Goal: Navigation & Orientation: Find specific page/section

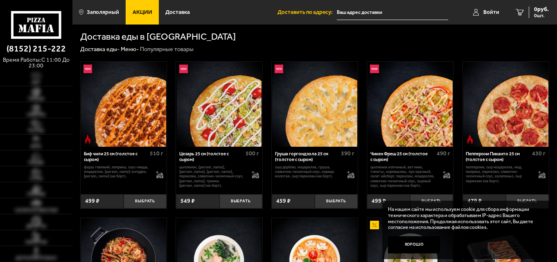
click at [136, 13] on span "Акции" at bounding box center [142, 12] width 20 height 6
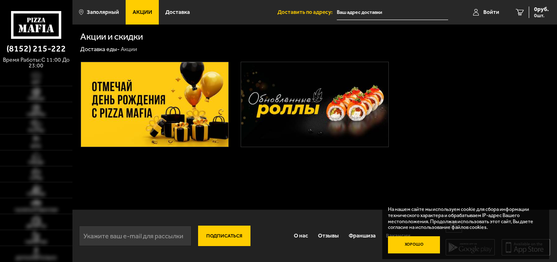
click at [423, 245] on button "Хорошо" at bounding box center [414, 245] width 52 height 18
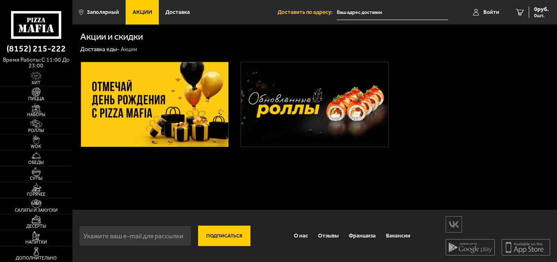
click at [160, 117] on img at bounding box center [155, 104] width 148 height 85
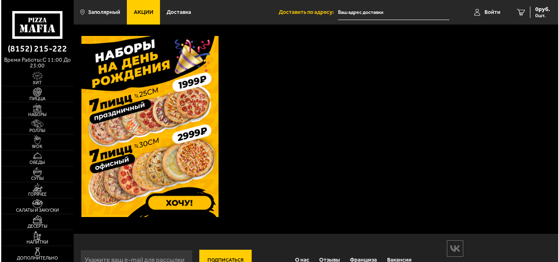
scroll to position [245, 0]
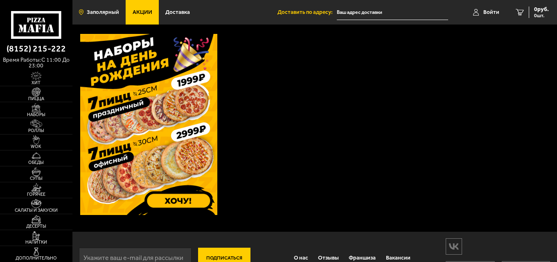
click at [107, 10] on span "Заполярный" at bounding box center [103, 12] width 32 height 6
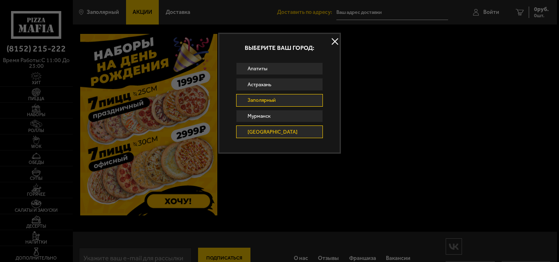
click at [265, 132] on link "[GEOGRAPHIC_DATA]" at bounding box center [279, 132] width 87 height 13
